Goal: Task Accomplishment & Management: Use online tool/utility

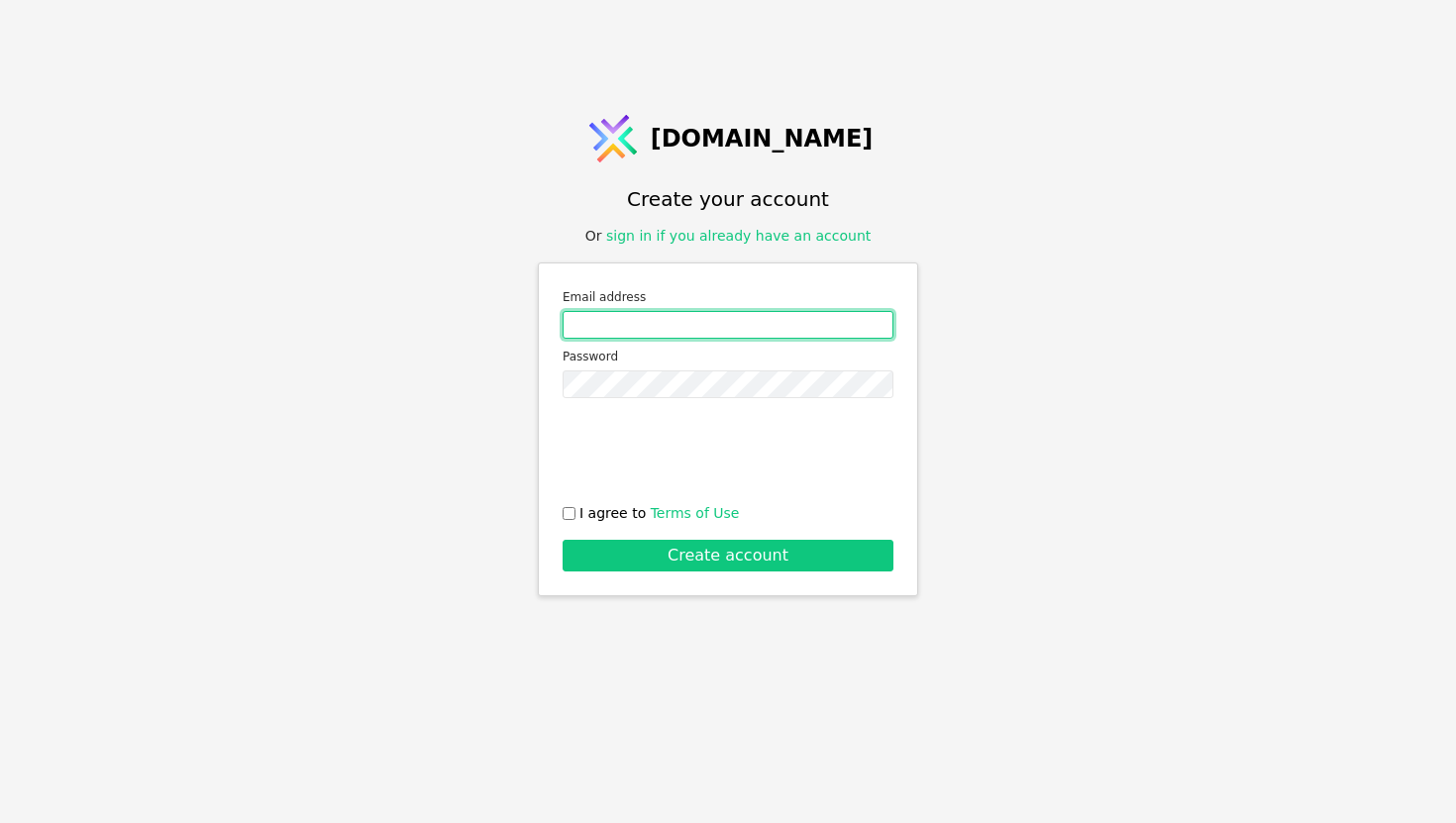
type input "[EMAIL_ADDRESS][DOMAIN_NAME]"
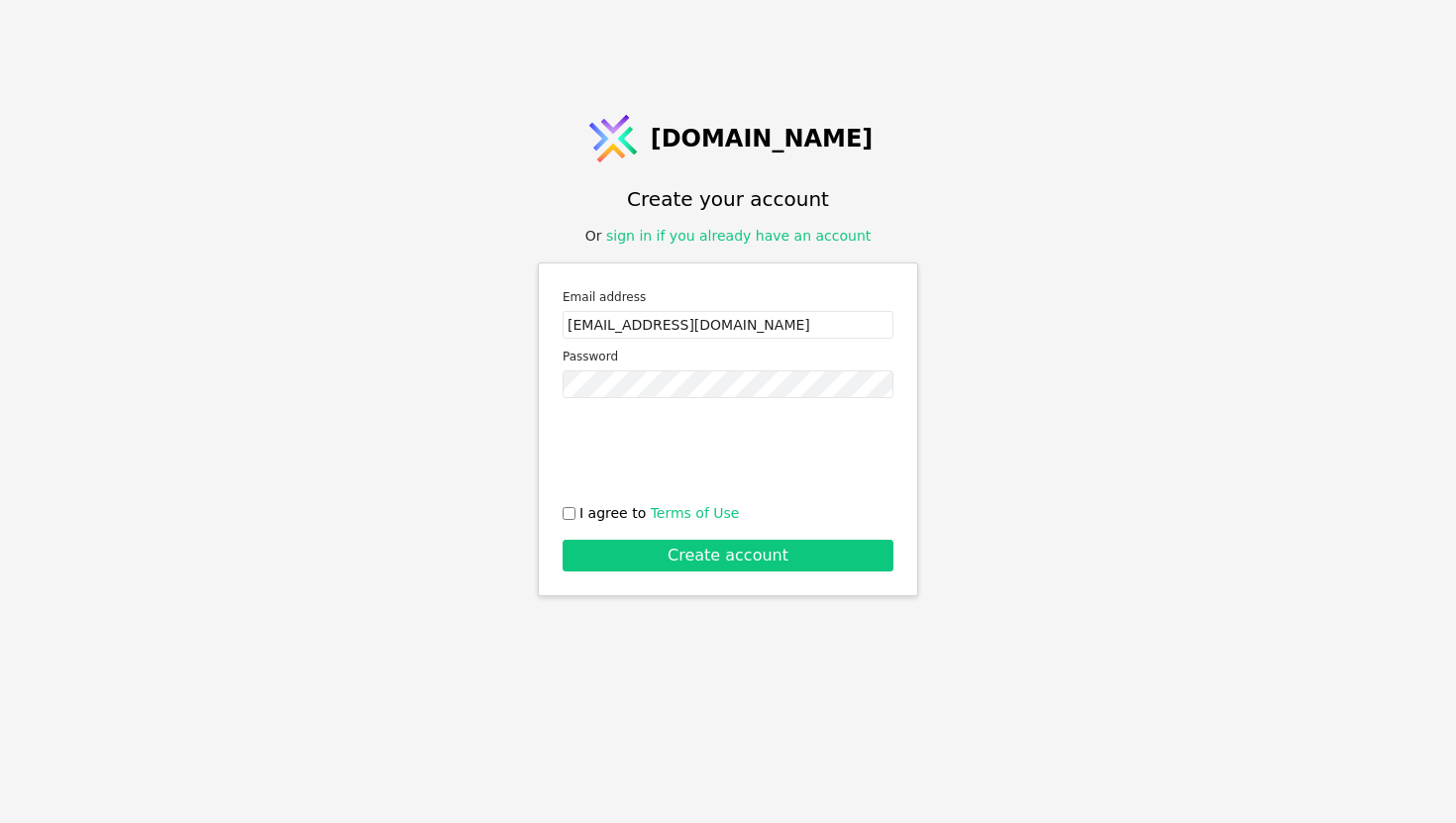
click at [569, 509] on input "I agree to Terms of Use" at bounding box center [568, 513] width 13 height 13
checkbox input "true"
click at [637, 560] on button "Create account" at bounding box center [727, 555] width 331 height 32
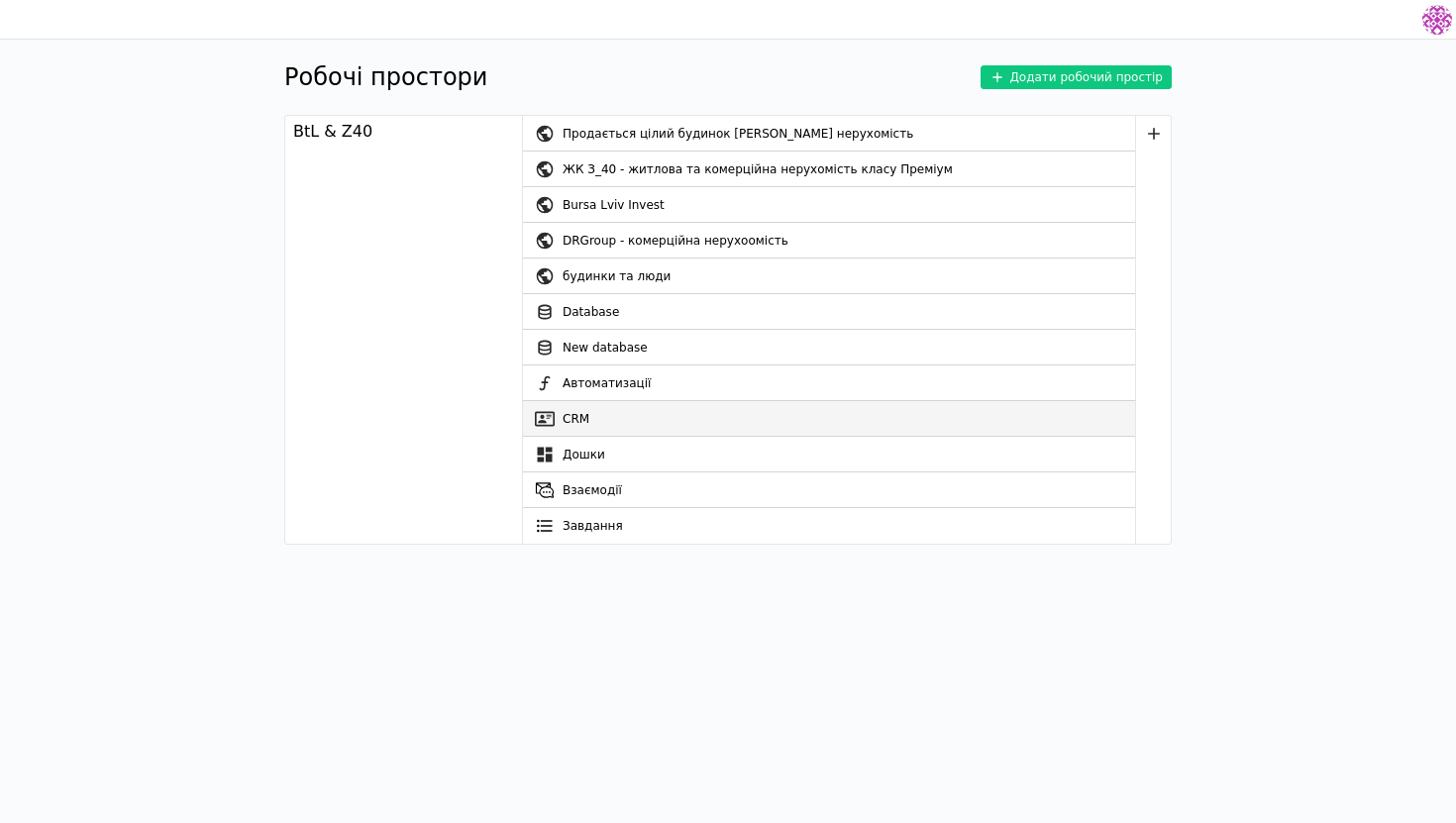
click at [606, 415] on link "CRM" at bounding box center [828, 419] width 612 height 36
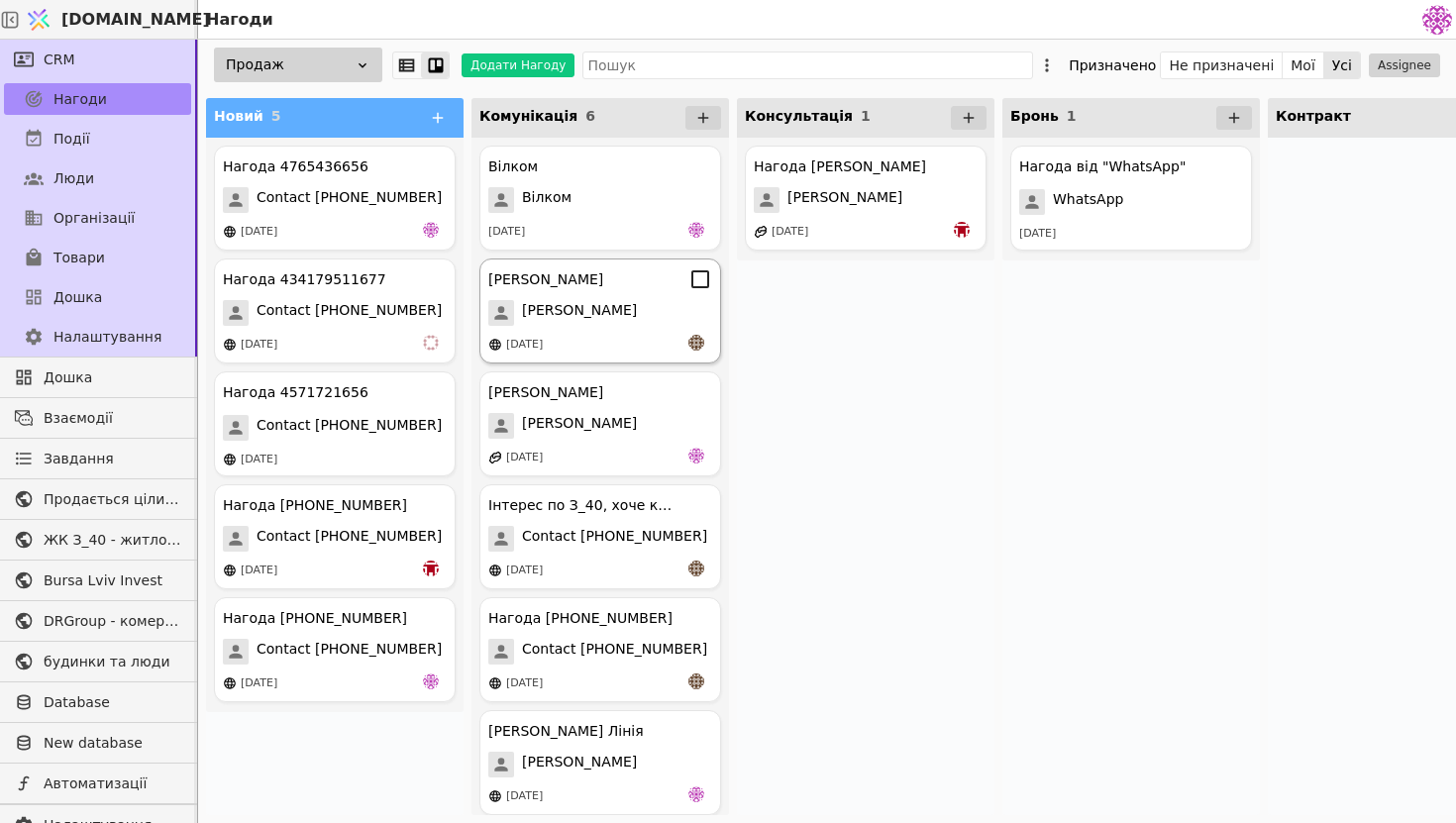
click at [610, 340] on div "[DATE]" at bounding box center [600, 344] width 223 height 20
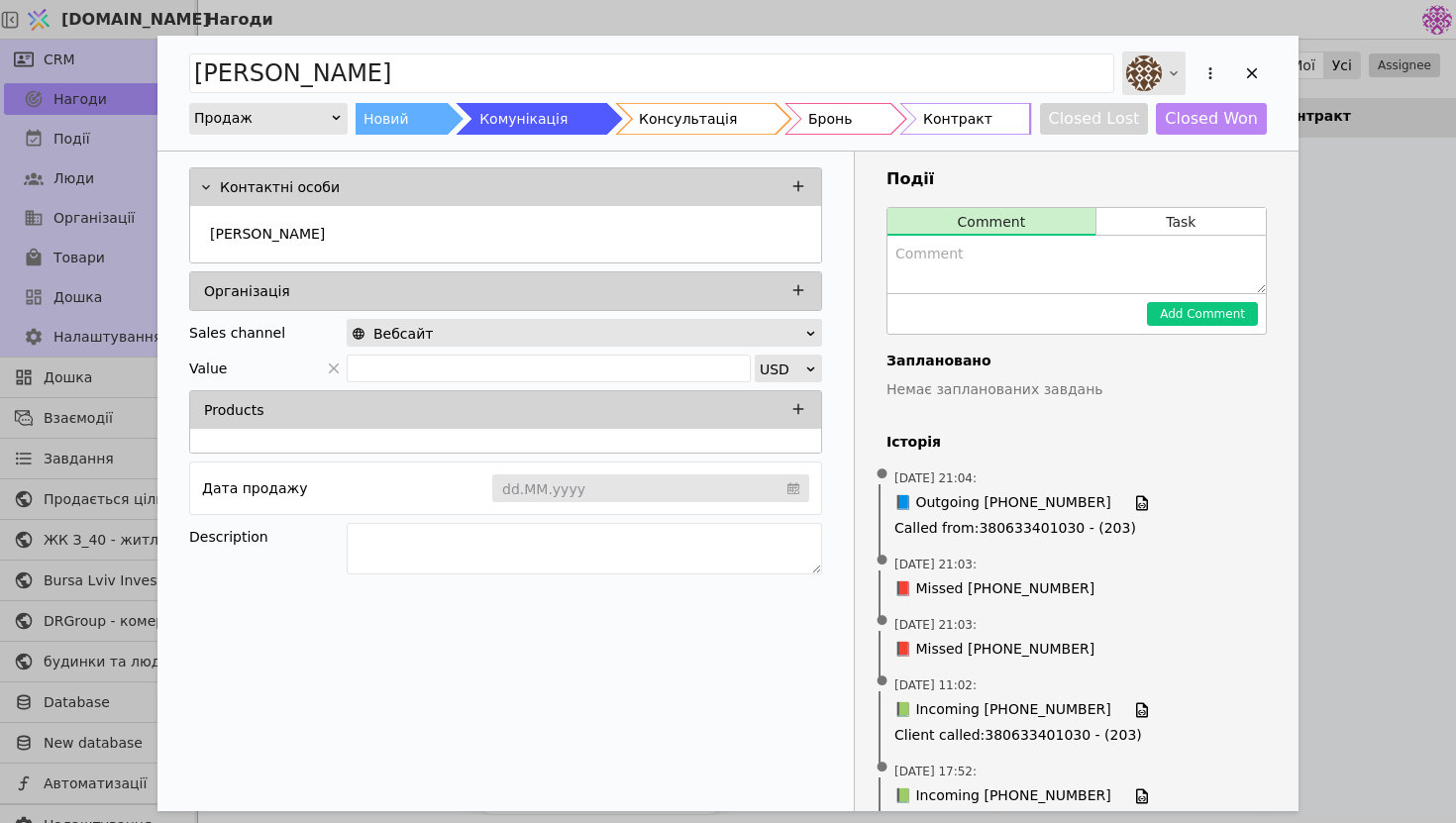
click at [1162, 82] on div "Add Opportunity" at bounding box center [1154, 73] width 64 height 44
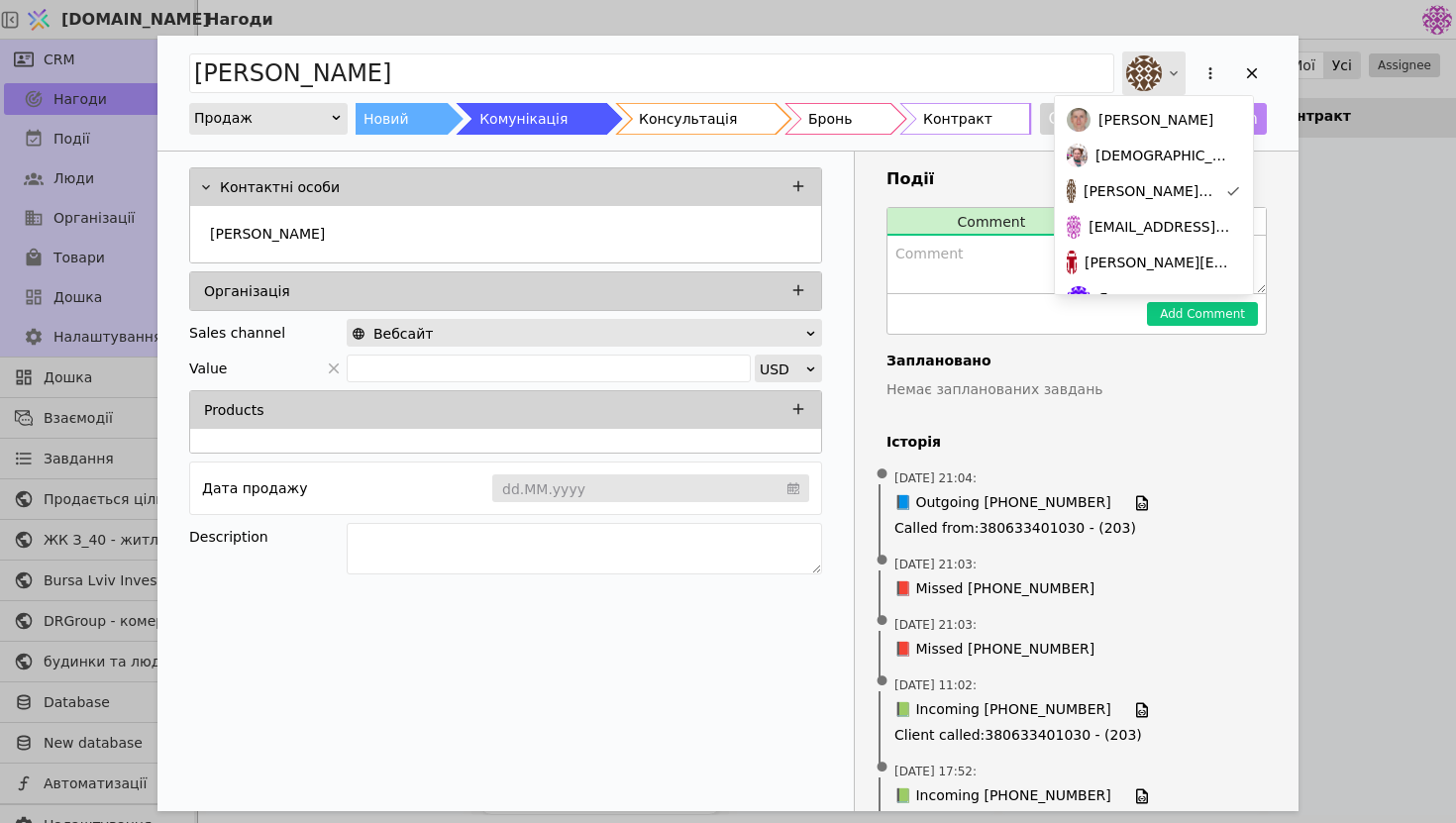
click at [1162, 80] on div "Add Opportunity" at bounding box center [1154, 73] width 64 height 44
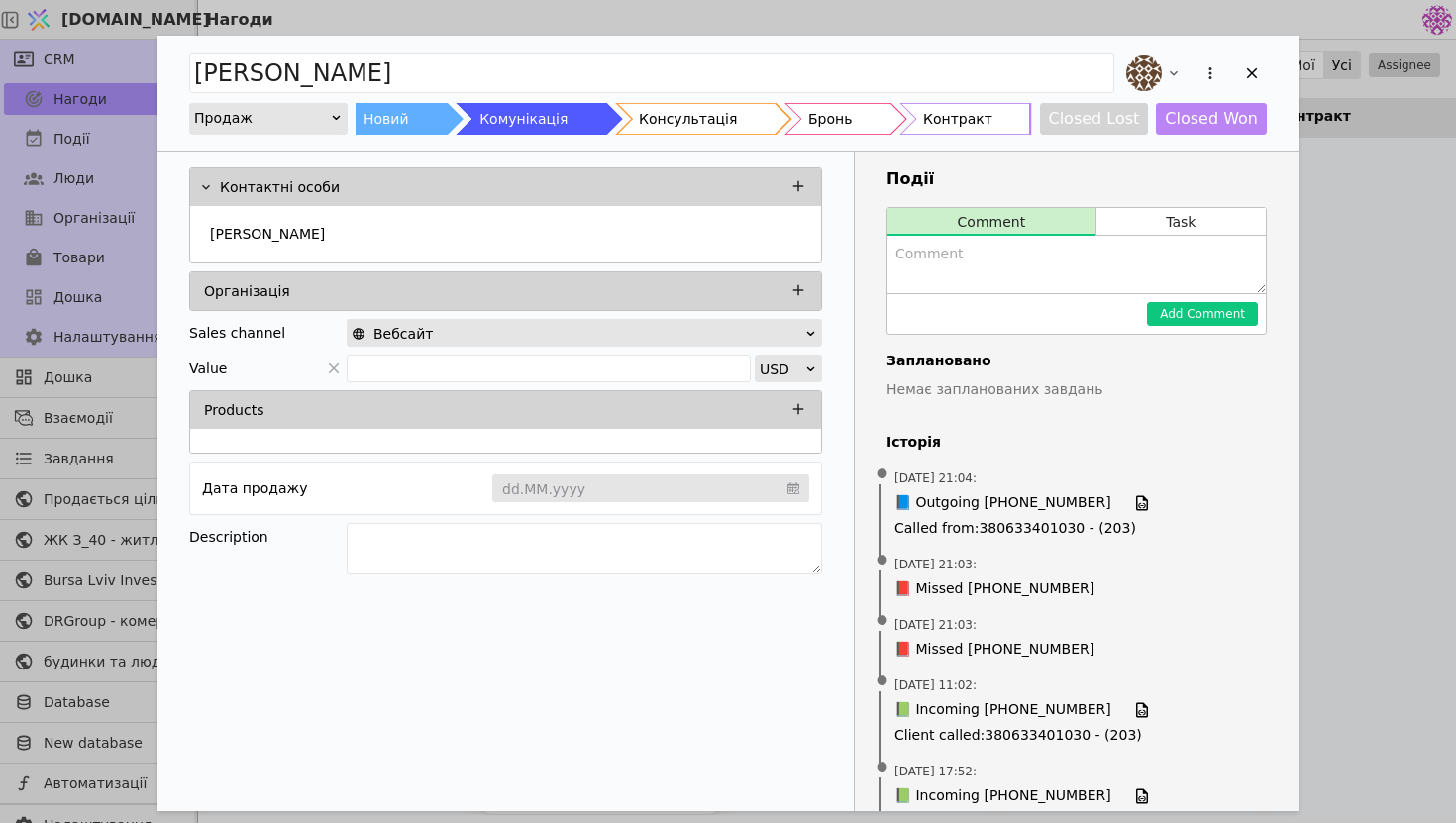
click at [950, 263] on textarea "Add Opportunity" at bounding box center [1076, 264] width 378 height 58
type textarea "Надіслав планування, завтра маємо домовитись стосовно зустрічі"
click at [1190, 304] on button "Add Comment" at bounding box center [1203, 314] width 111 height 24
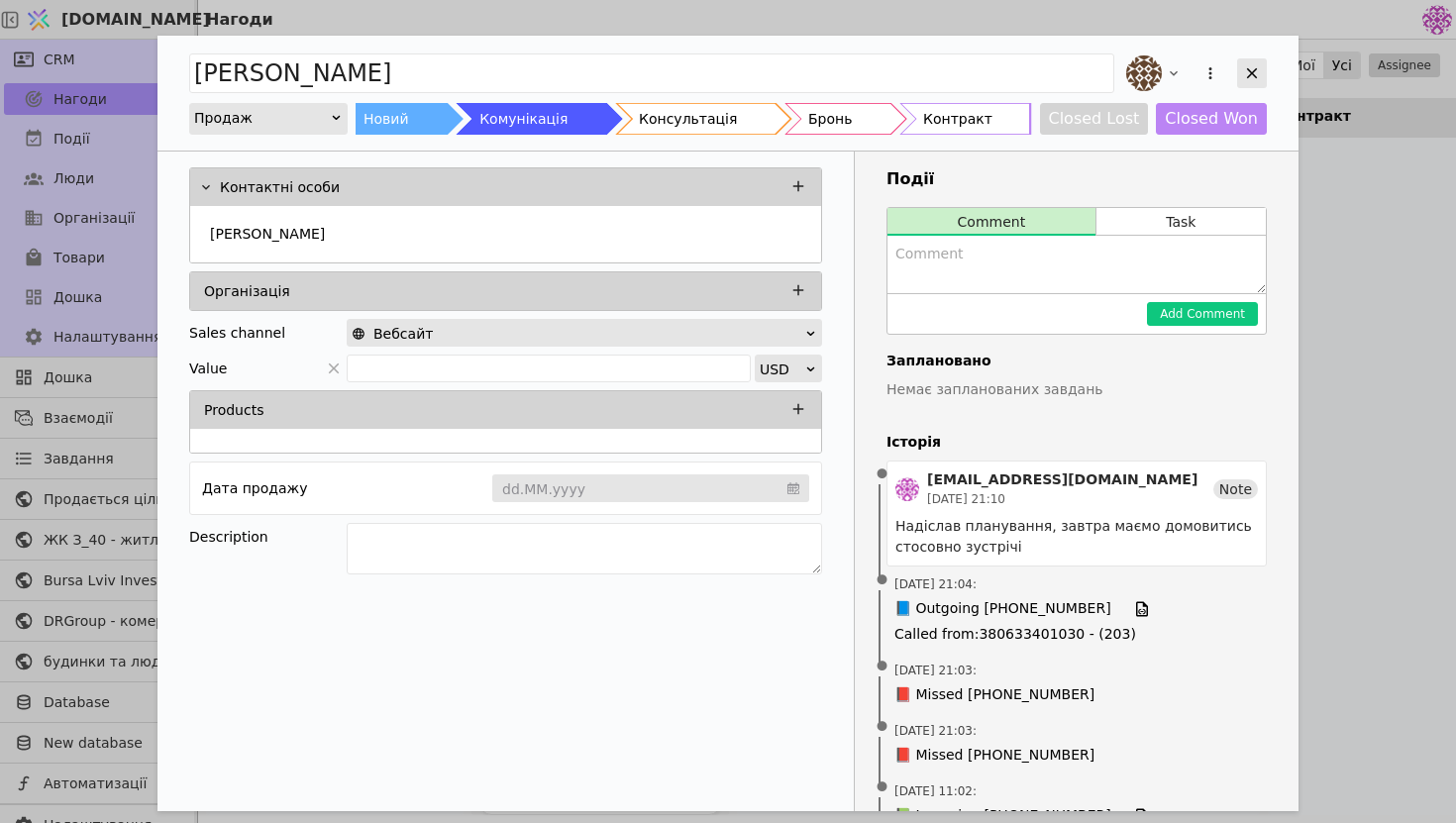
click at [1246, 72] on icon "Add Opportunity" at bounding box center [1251, 73] width 18 height 18
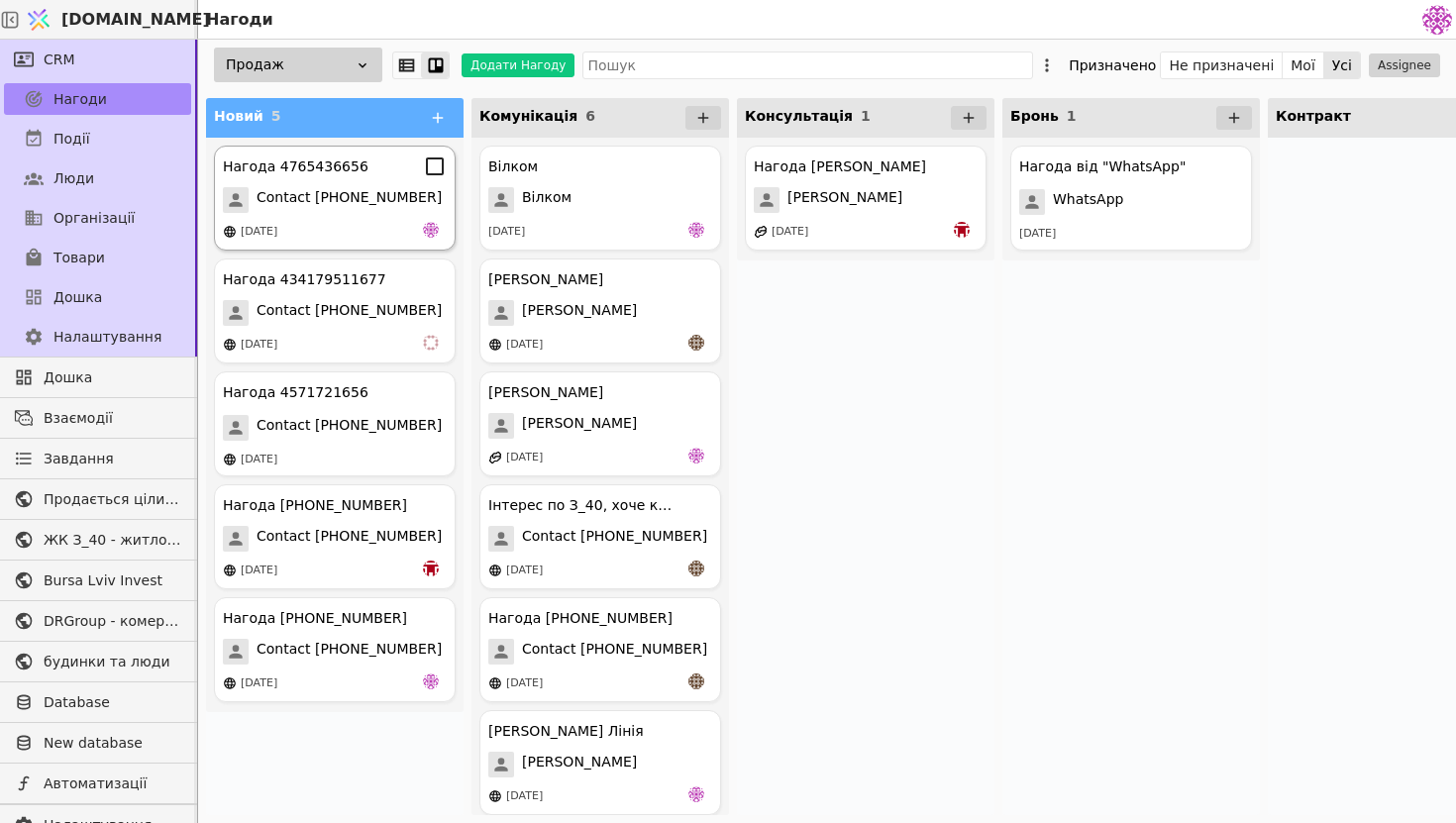
click at [318, 216] on div "Нагода 4765436656 Contact 4765436656 [DATE]" at bounding box center [334, 199] width 241 height 105
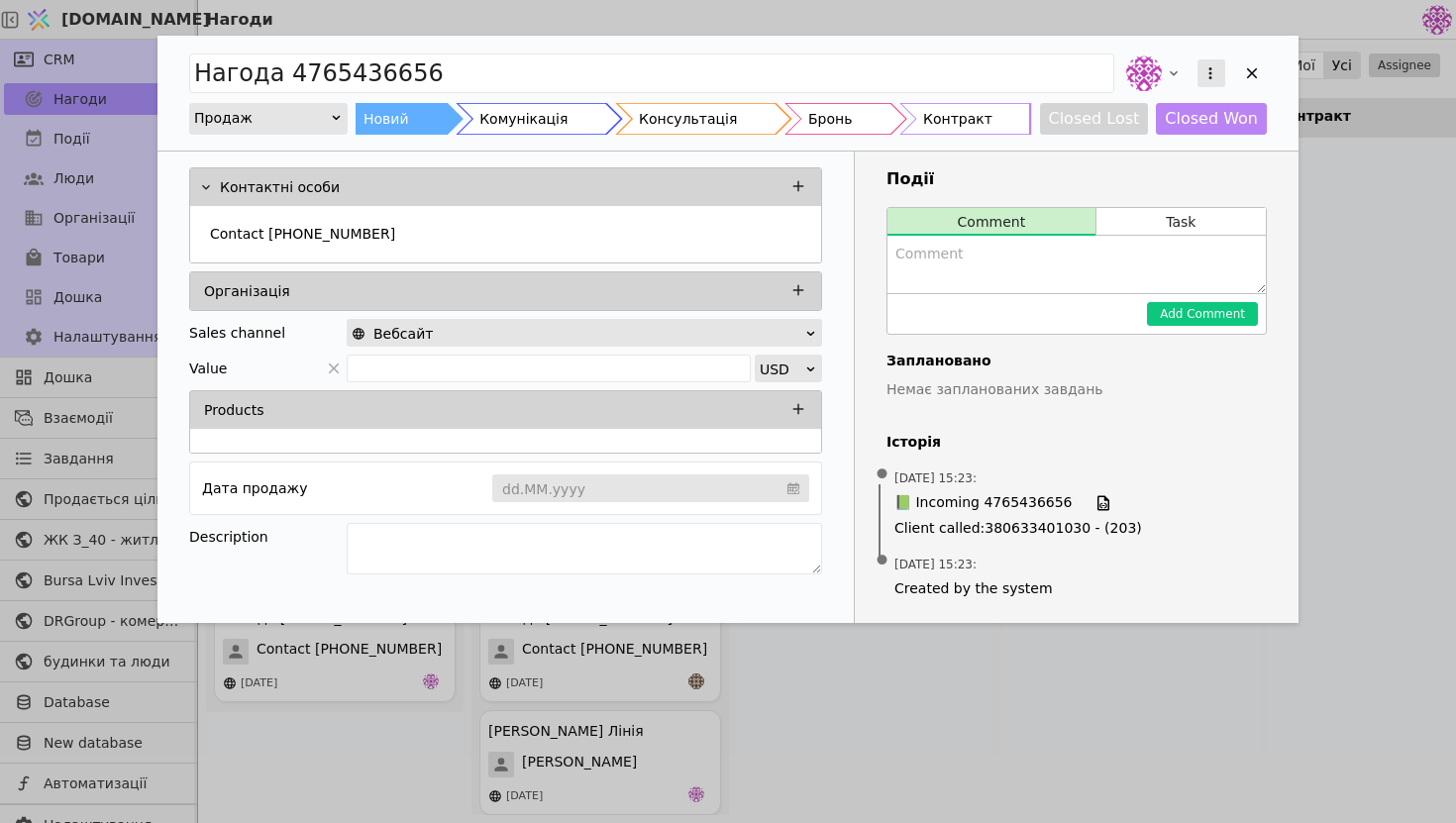
click at [1197, 78] on button "Add Opportunity" at bounding box center [1211, 73] width 28 height 28
click at [1141, 135] on div "Видалити" at bounding box center [1105, 138] width 227 height 28
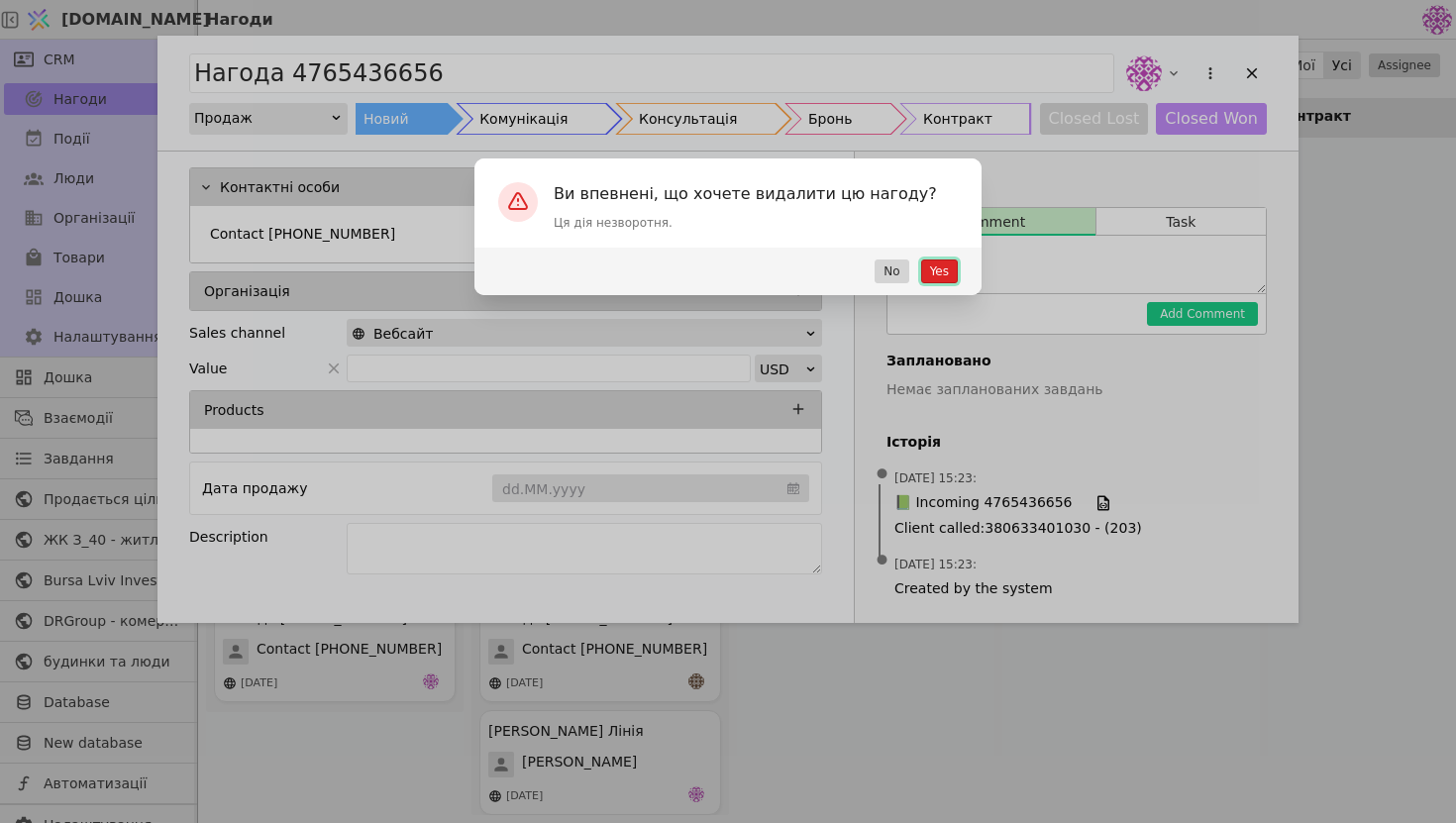
click at [940, 272] on button "Yes" at bounding box center [939, 271] width 37 height 24
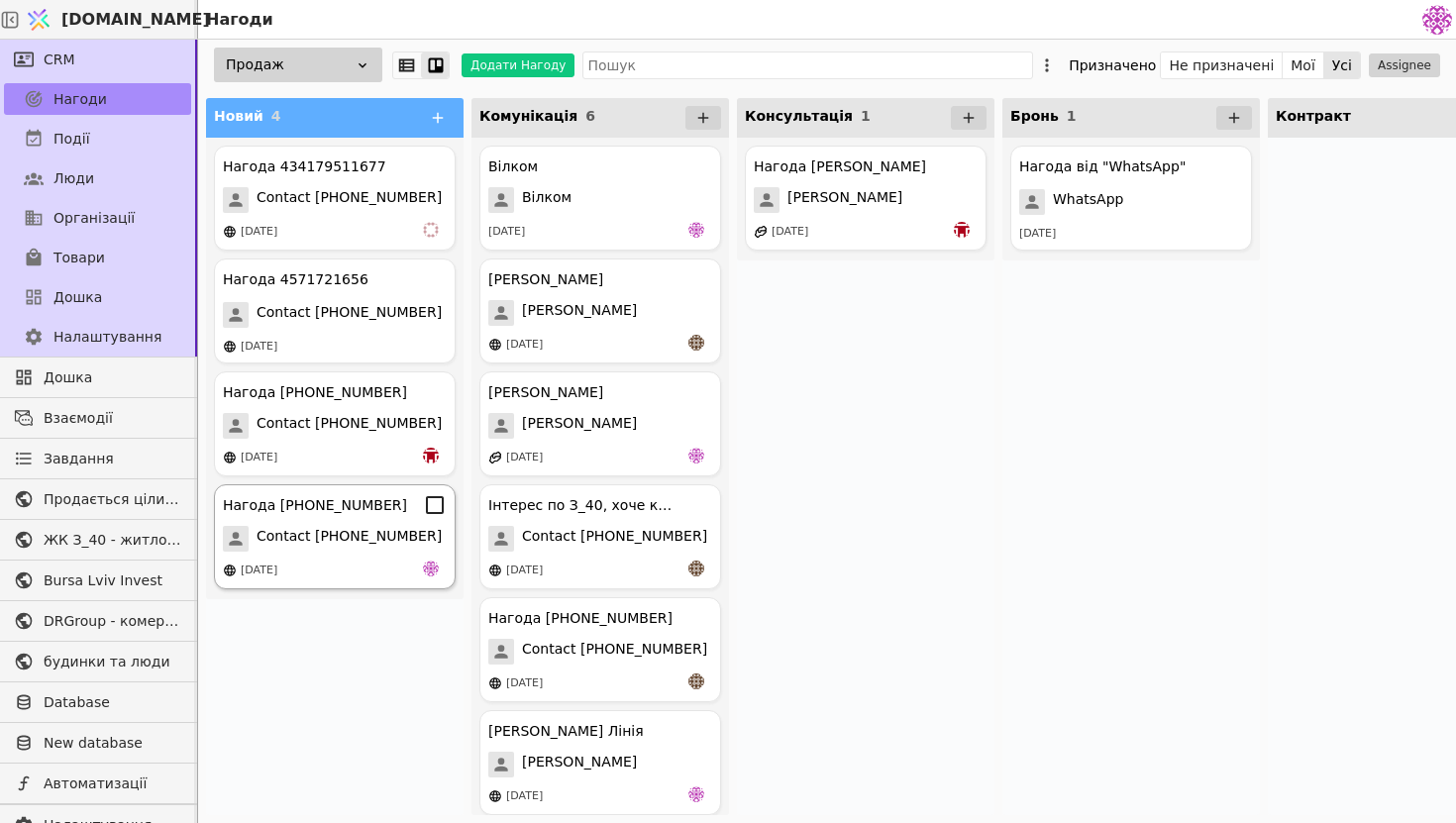
click at [383, 561] on div "[DATE]" at bounding box center [334, 570] width 223 height 20
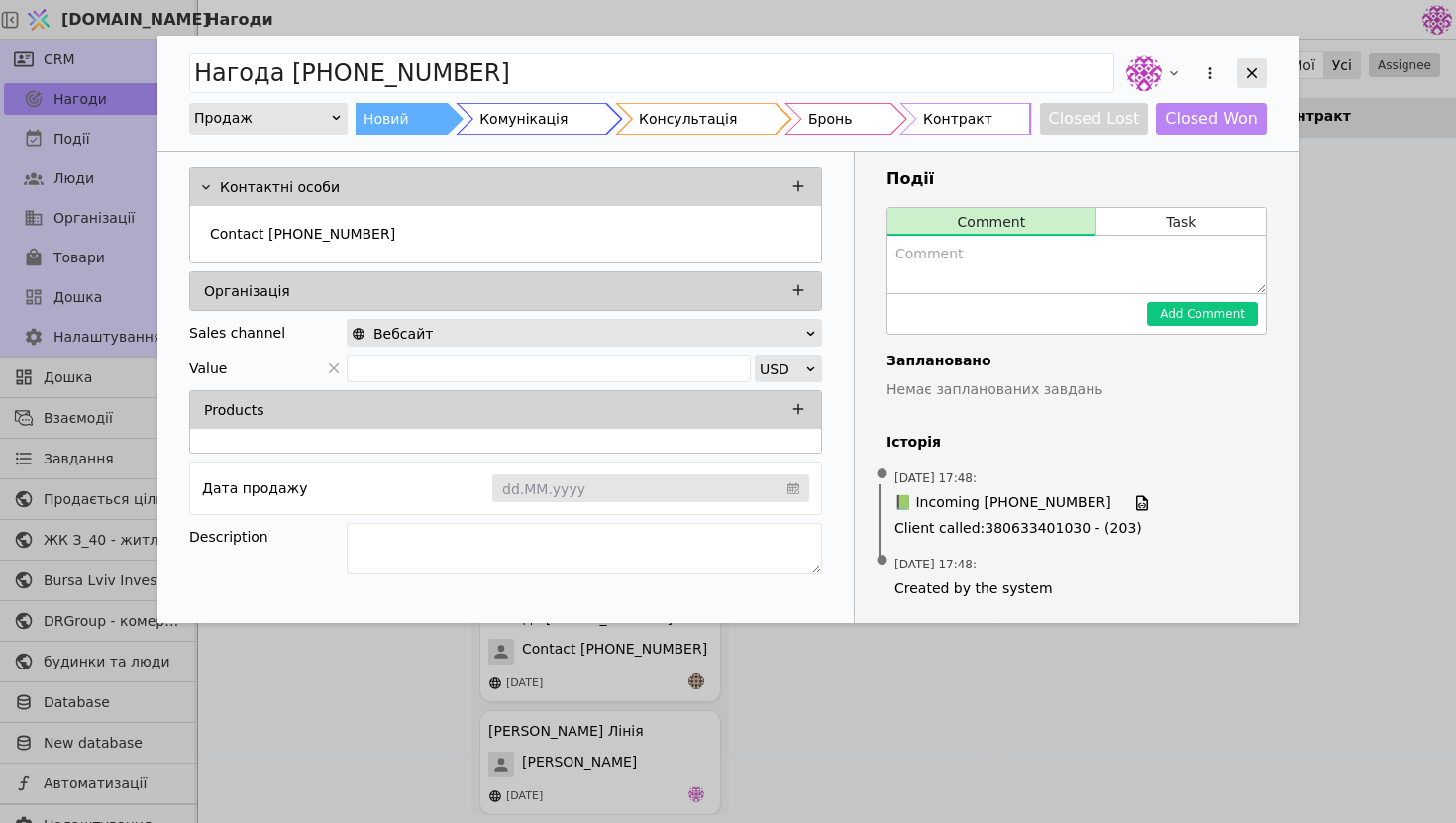
click at [1254, 72] on icon "Add Opportunity" at bounding box center [1251, 73] width 18 height 18
